Goal: Task Accomplishment & Management: Manage account settings

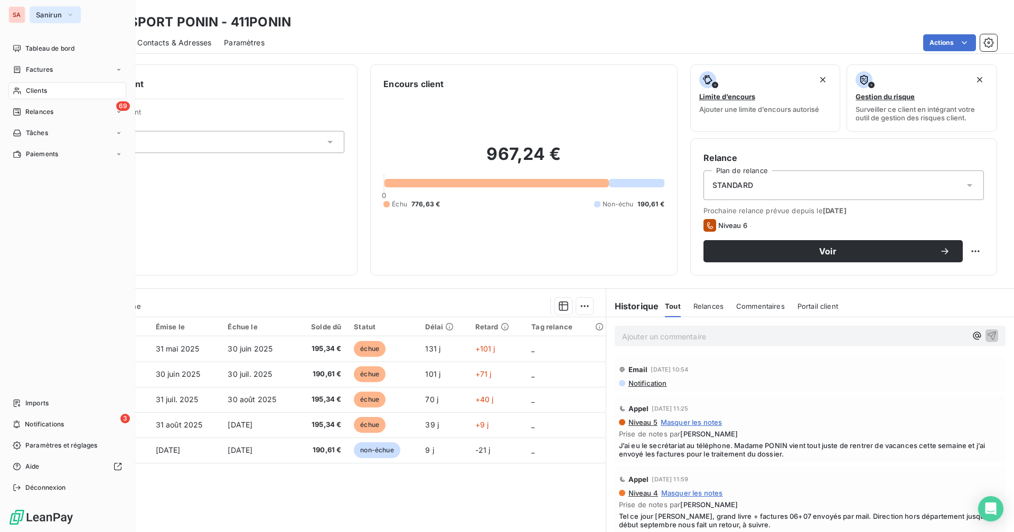
click at [60, 20] on button "Sanirun" at bounding box center [55, 14] width 51 height 17
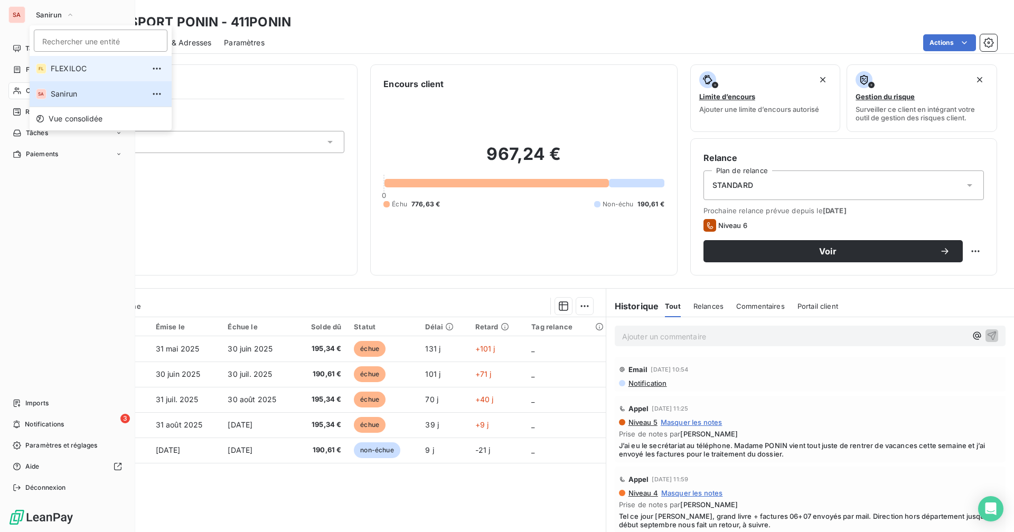
click at [59, 67] on span "FLEXILOC" at bounding box center [97, 68] width 93 height 11
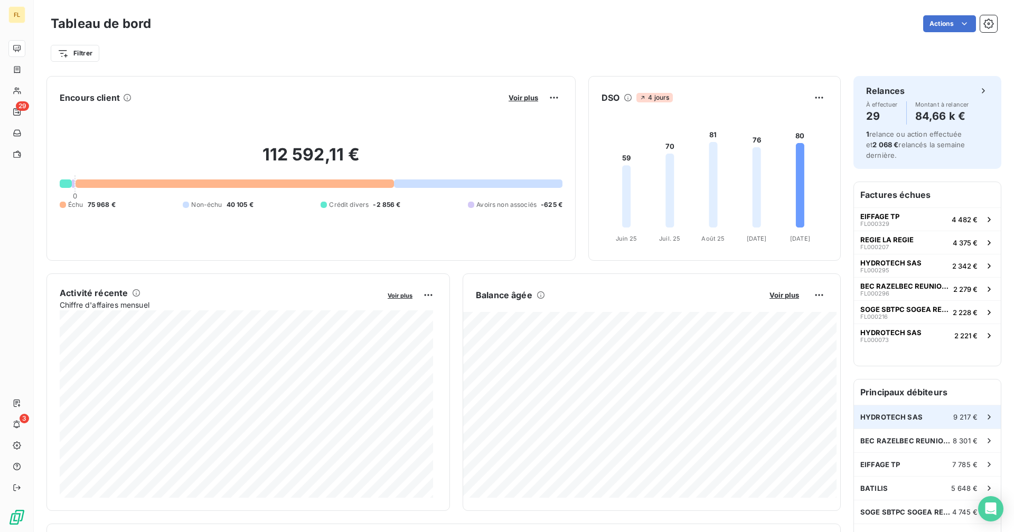
click at [882, 420] on span "HYDROTECH SAS" at bounding box center [891, 417] width 62 height 8
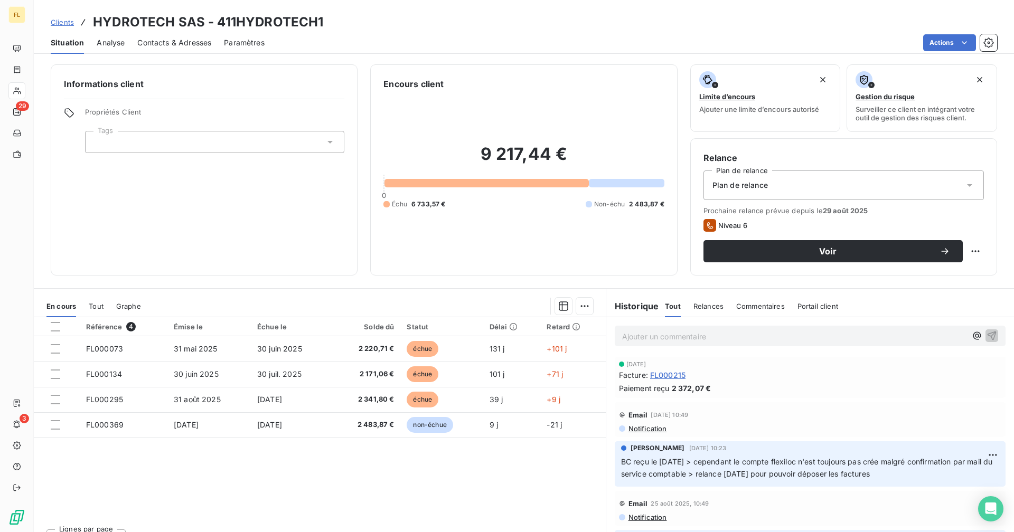
click at [173, 480] on div "Référence 4 Émise le Échue le Solde dû Statut Délai Retard FL000073 [DATE] [DAT…" at bounding box center [320, 418] width 572 height 203
click at [664, 333] on p "Ajouter un commentaire ﻿" at bounding box center [794, 336] width 344 height 13
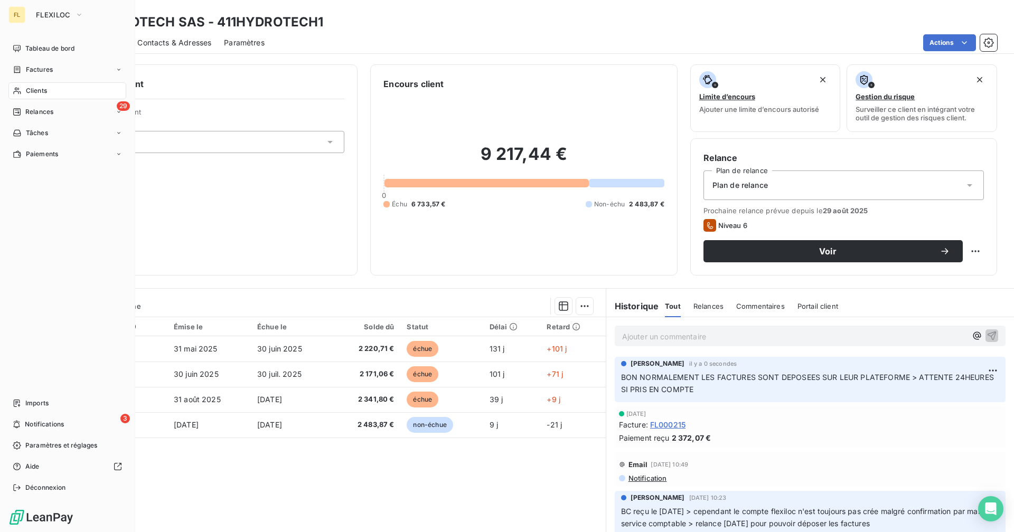
click at [48, 89] on div "Clients" at bounding box center [67, 90] width 118 height 17
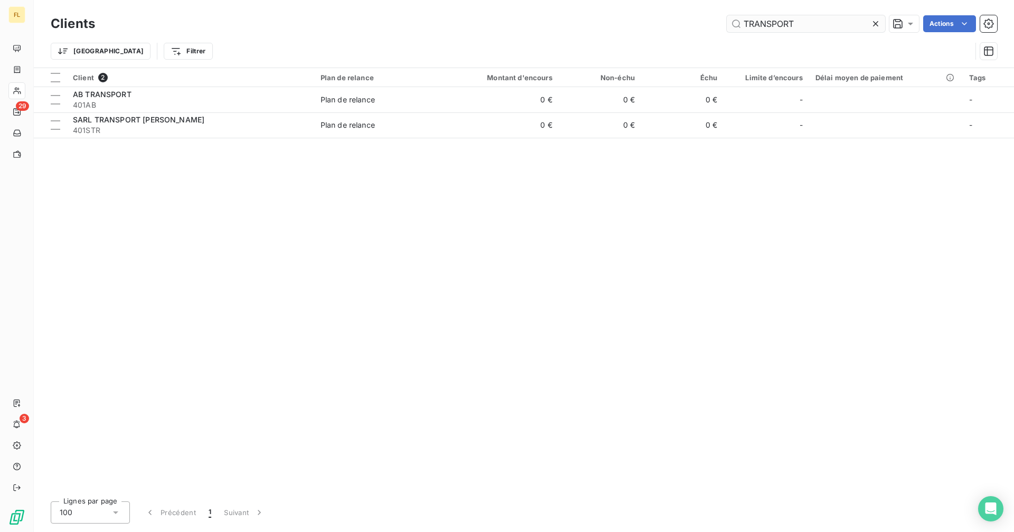
drag, startPoint x: 808, startPoint y: 23, endPoint x: 741, endPoint y: 21, distance: 67.1
click at [741, 21] on input "TRANSPORT" at bounding box center [806, 23] width 158 height 17
type input "H"
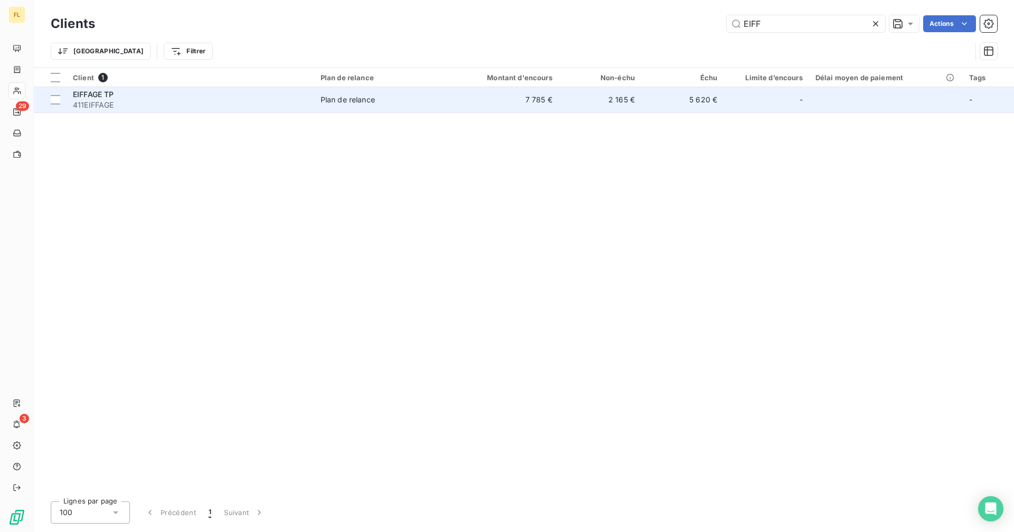
type input "EIFF"
click at [631, 107] on td "2 165 €" at bounding box center [600, 99] width 82 height 25
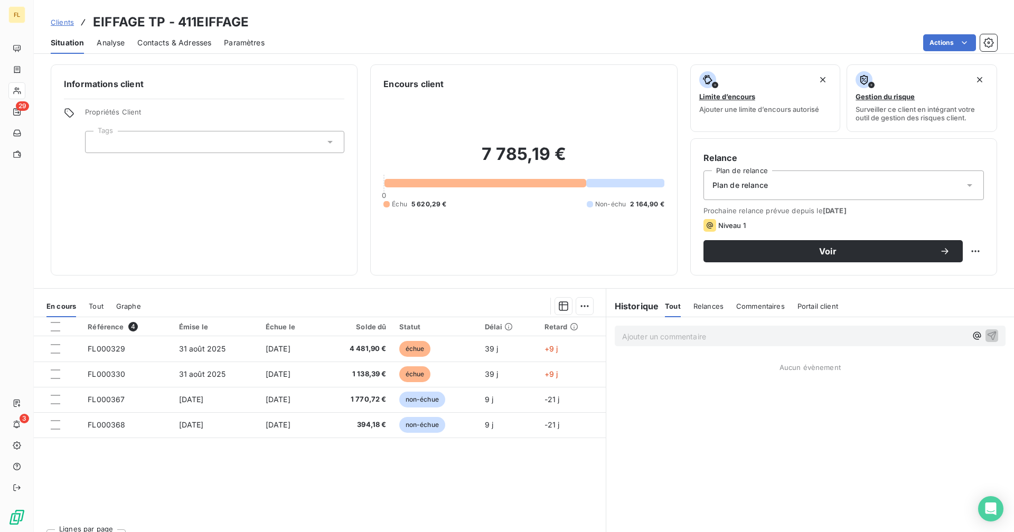
click at [217, 474] on div "Référence 4 Émise le Échue le Solde dû Statut Délai Retard FL000329 [DATE] [DAT…" at bounding box center [320, 418] width 572 height 203
